Goal: Browse casually

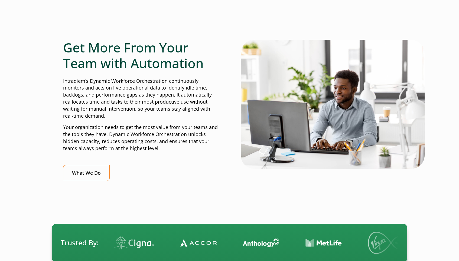
scroll to position [137, 0]
